Goal: Obtain resource: Download file/media

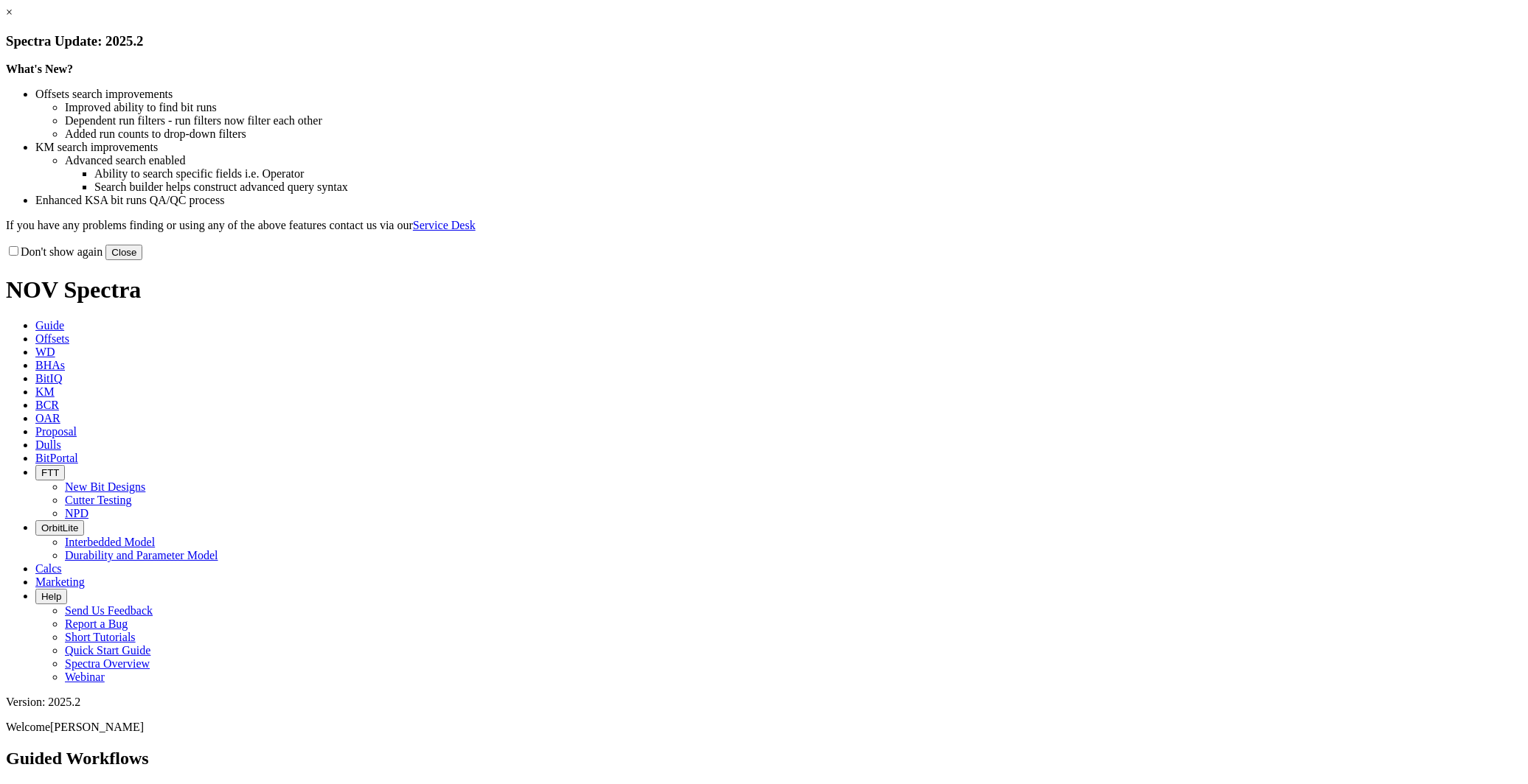
click at [1059, 260] on div "Don't show again Close" at bounding box center [764, 252] width 1516 height 16
click at [143, 260] on button "Close" at bounding box center [124, 253] width 37 height 16
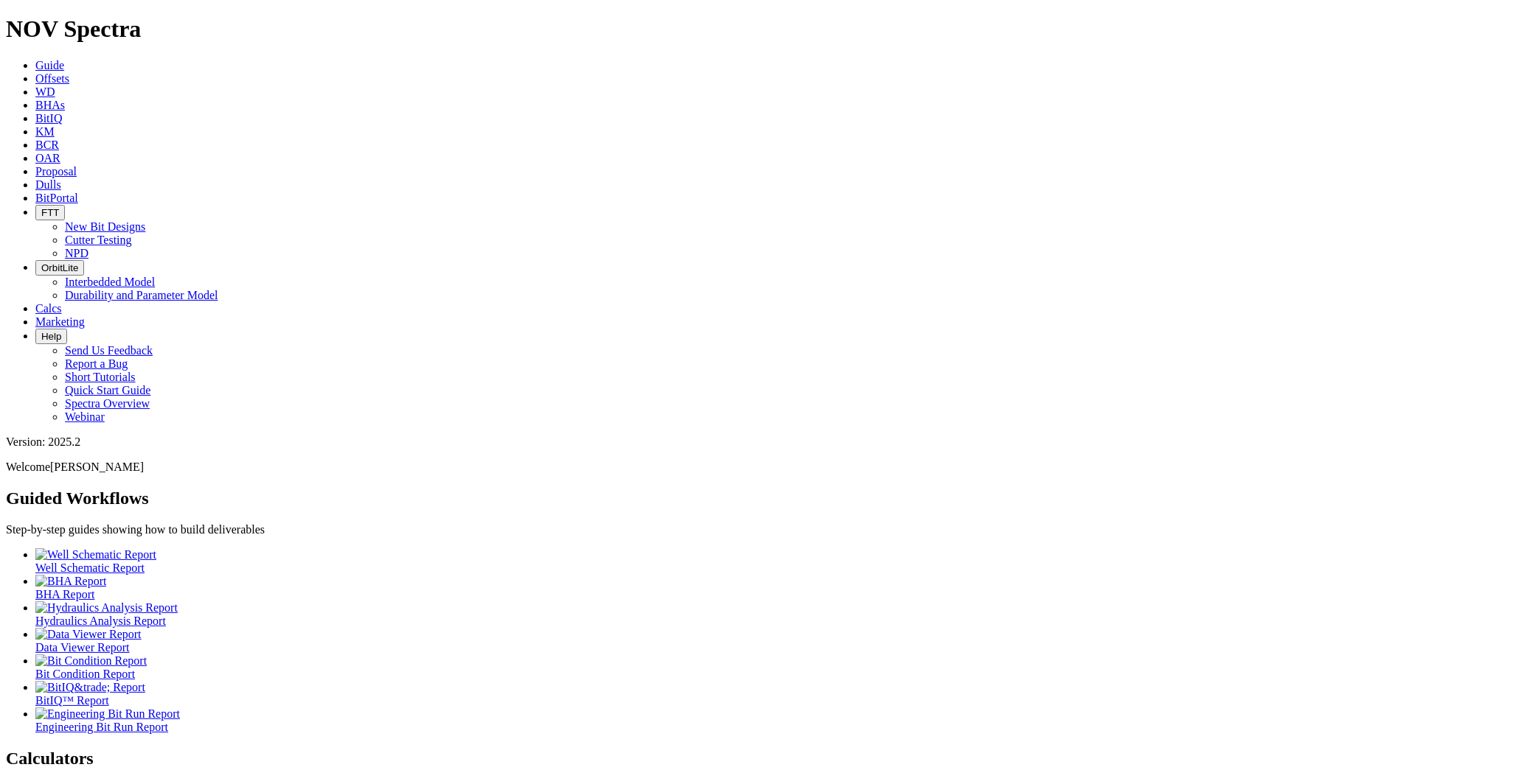
click at [36, 73] on icon at bounding box center [36, 79] width 0 height 13
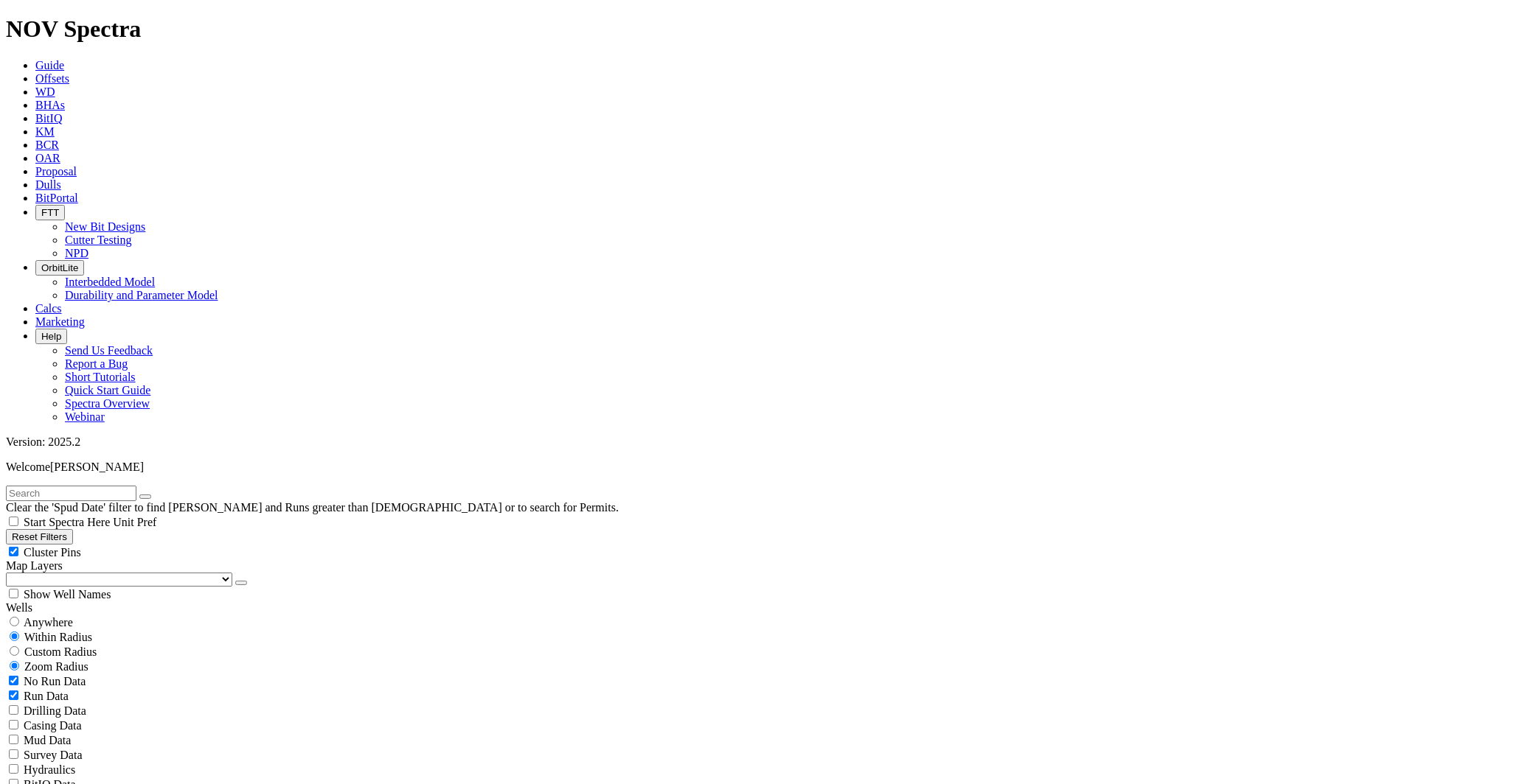
click at [60, 486] on input "text" at bounding box center [71, 494] width 131 height 16
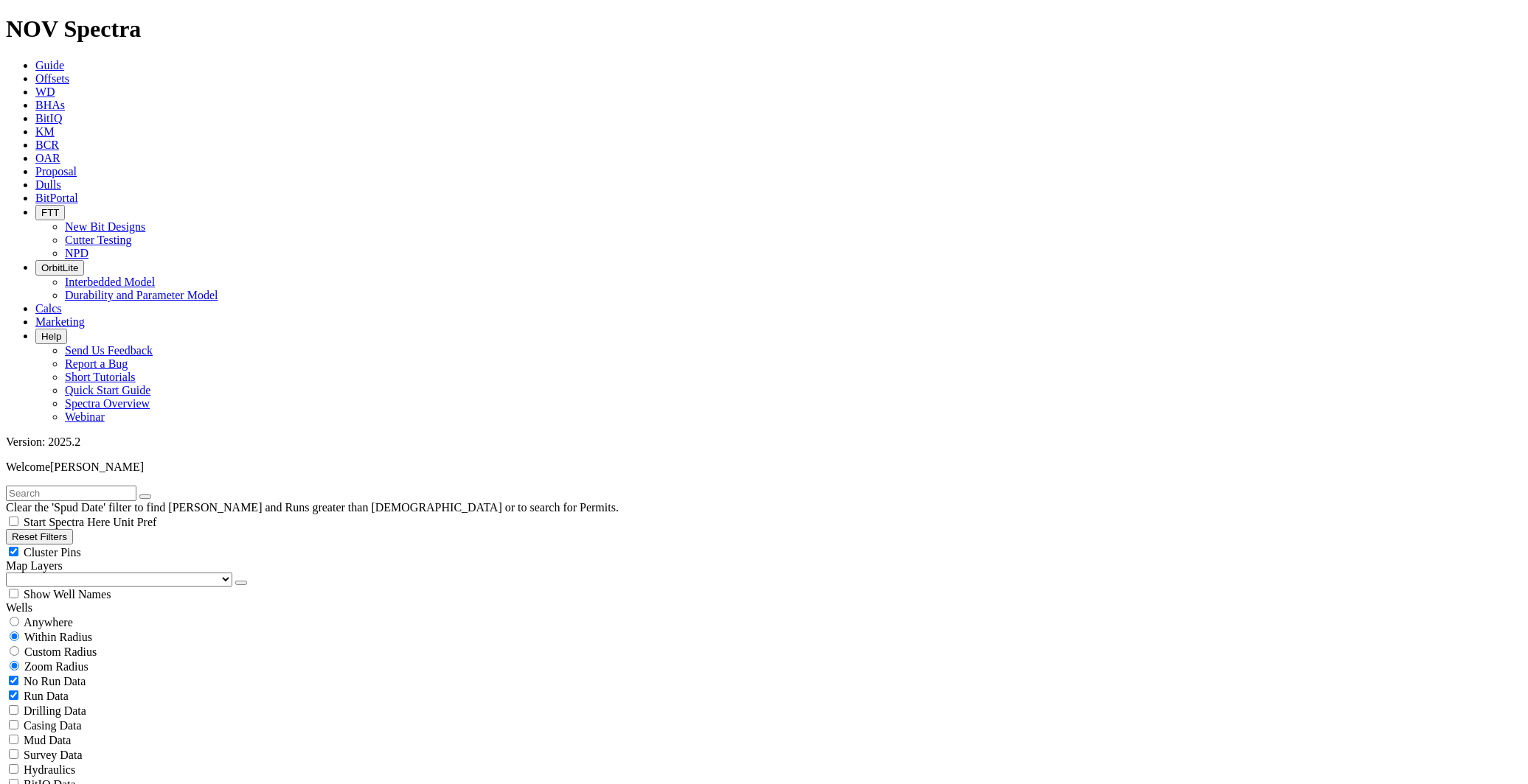
type input "[DATE]"
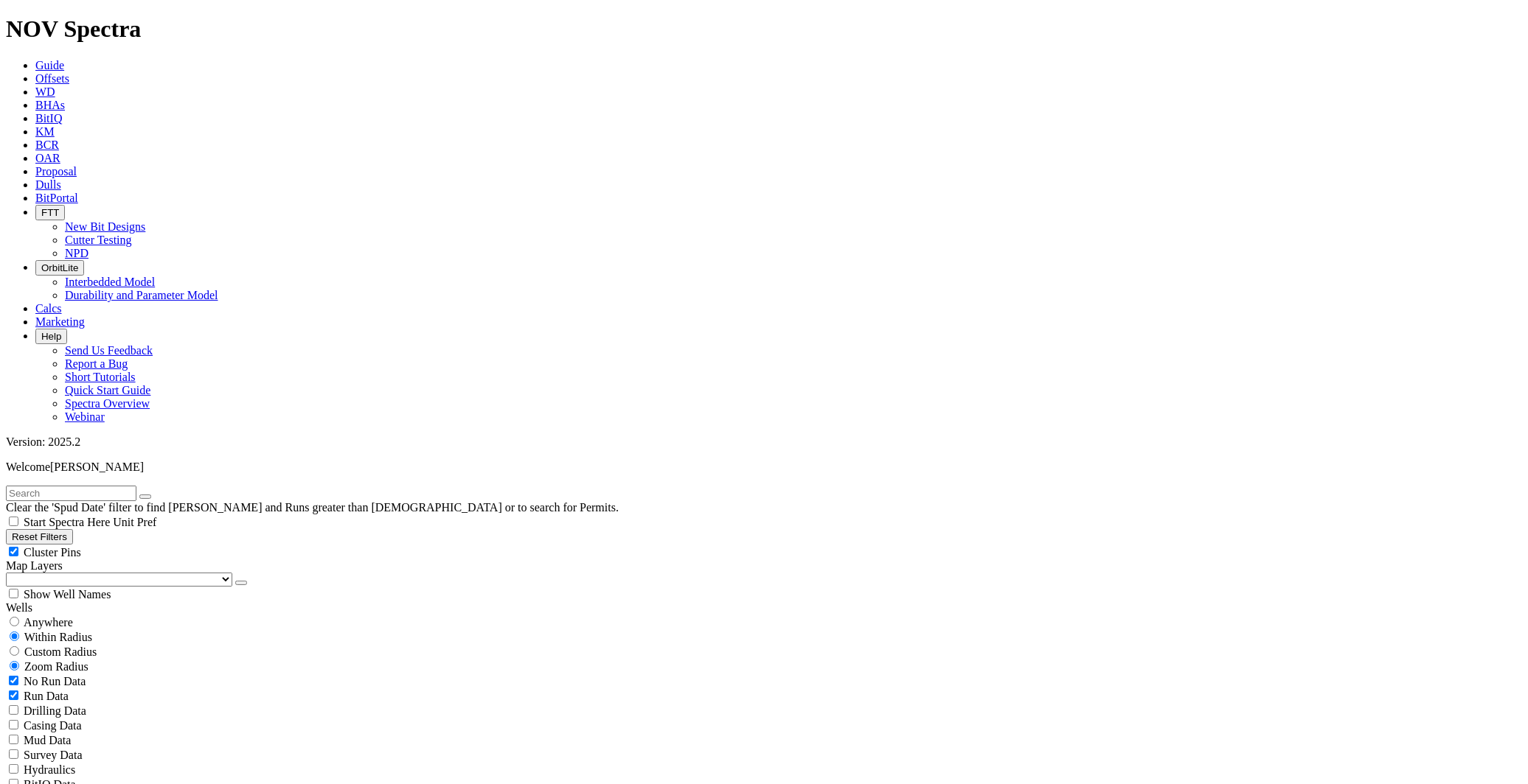
select select
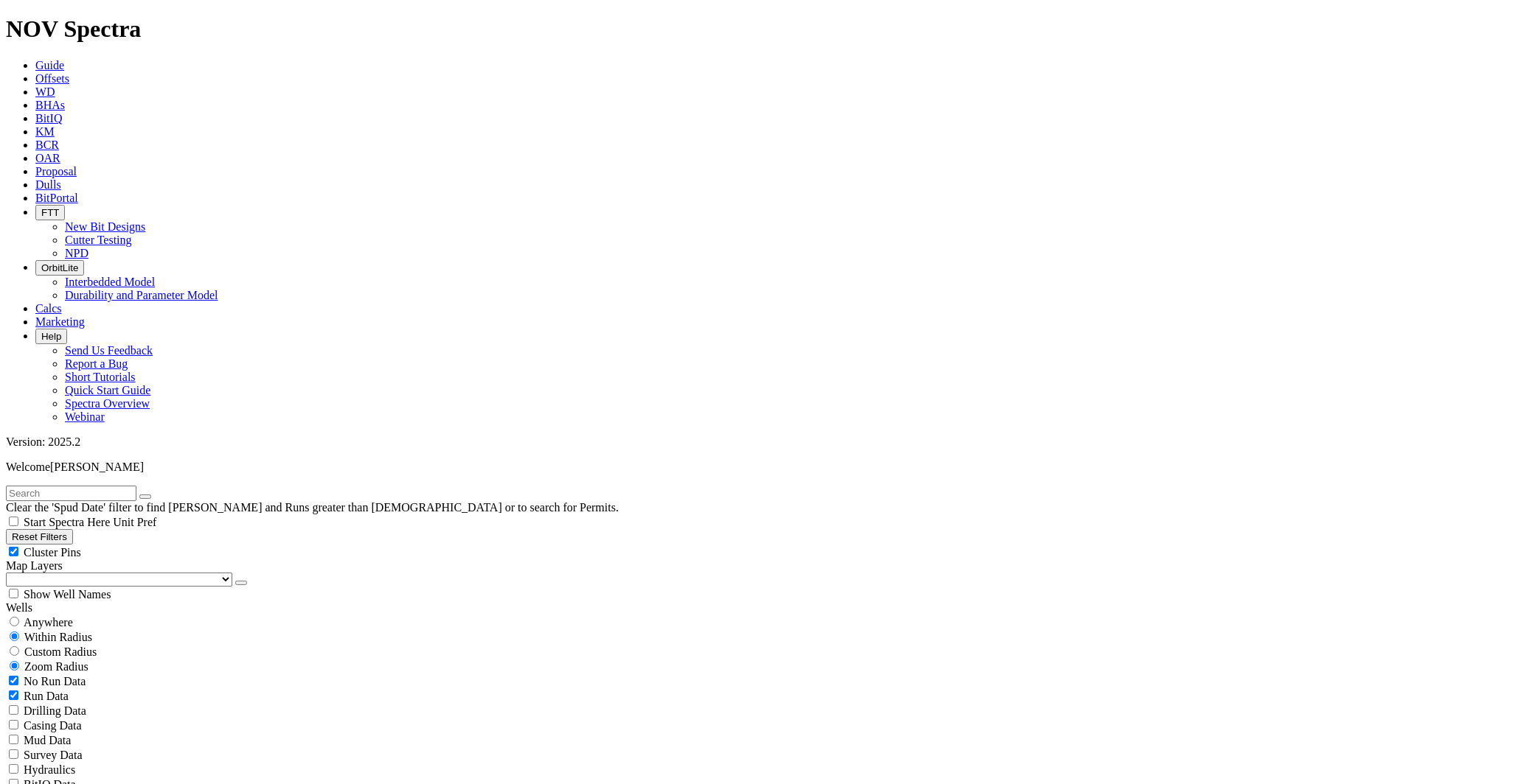
scroll to position [409, 0]
select select "12.25"
checkbox input "false"
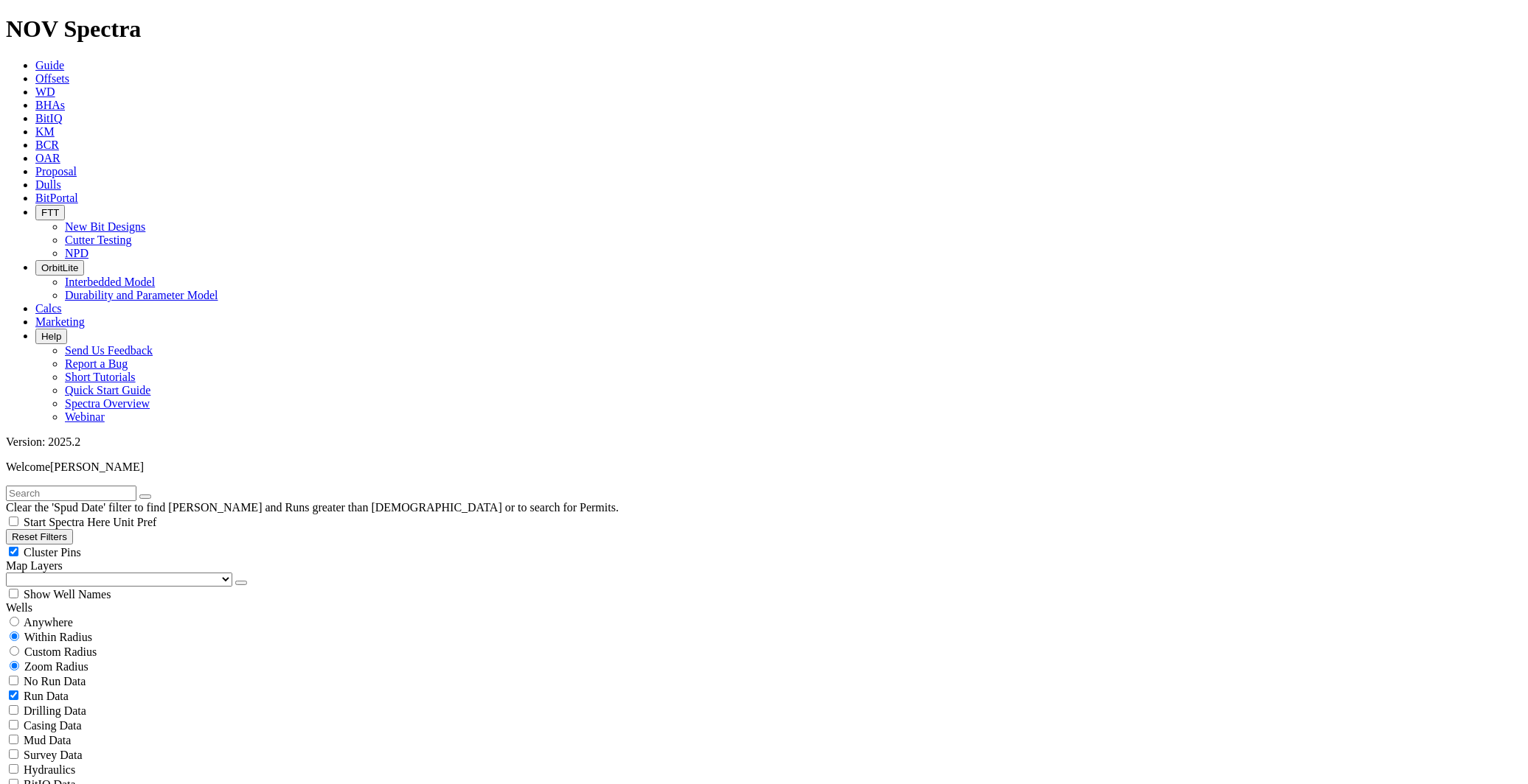
select select "? number:12.25 ?"
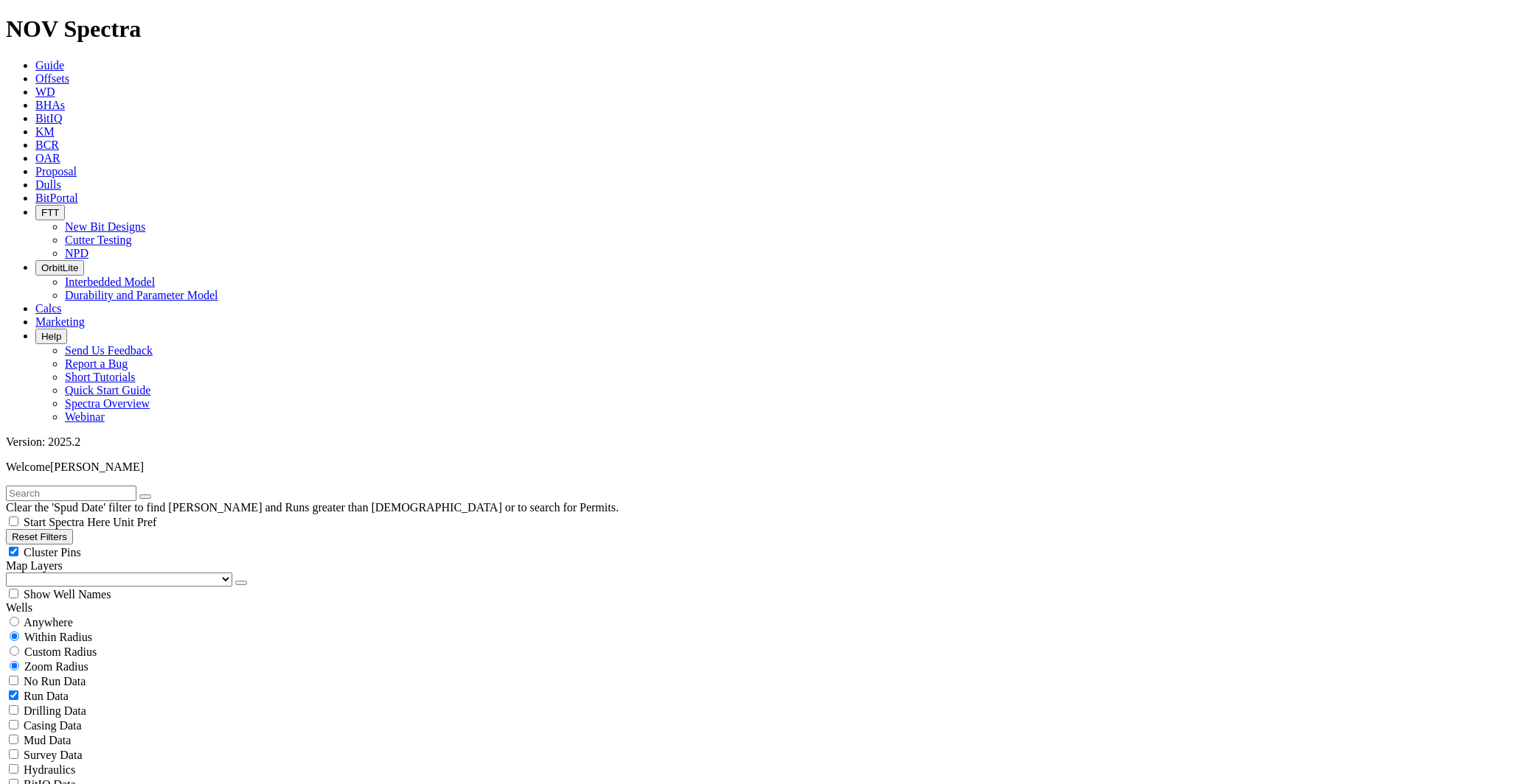
click at [81, 546] on span "Cluster Pins" at bounding box center [53, 552] width 58 height 13
checkbox input "false"
